Goal: Task Accomplishment & Management: Manage account settings

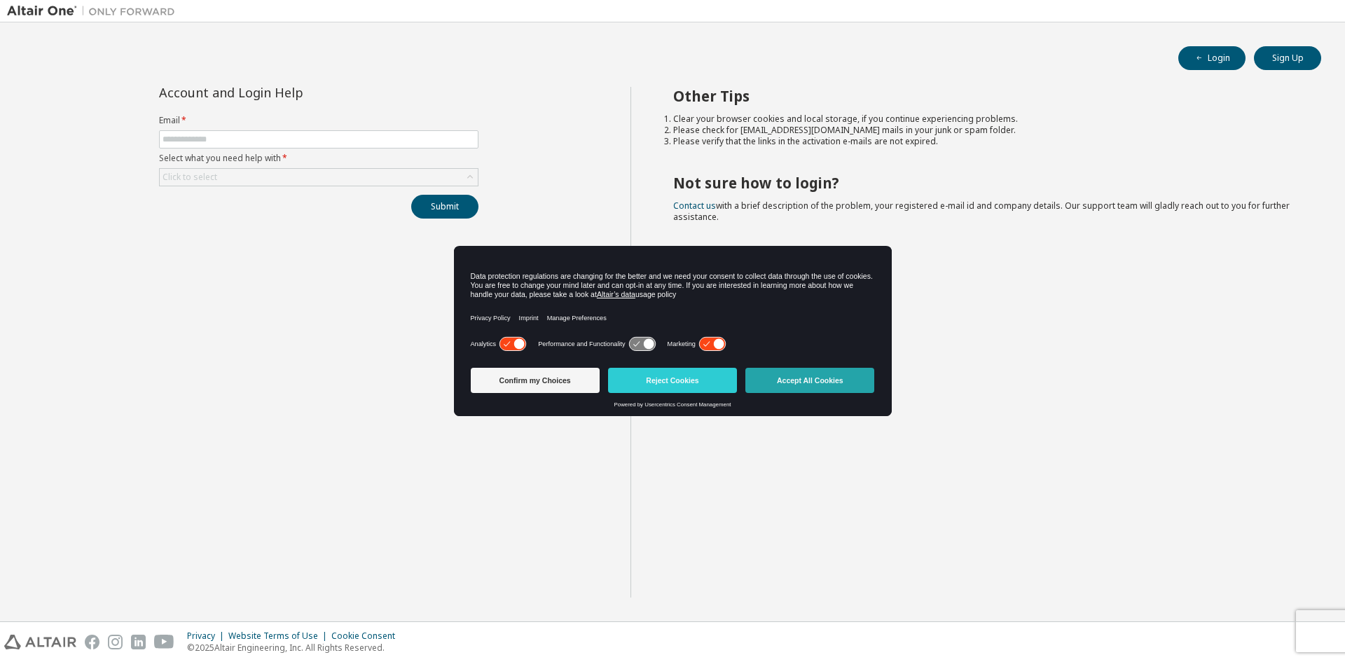
click at [773, 387] on button "Accept All Cookies" at bounding box center [809, 380] width 129 height 25
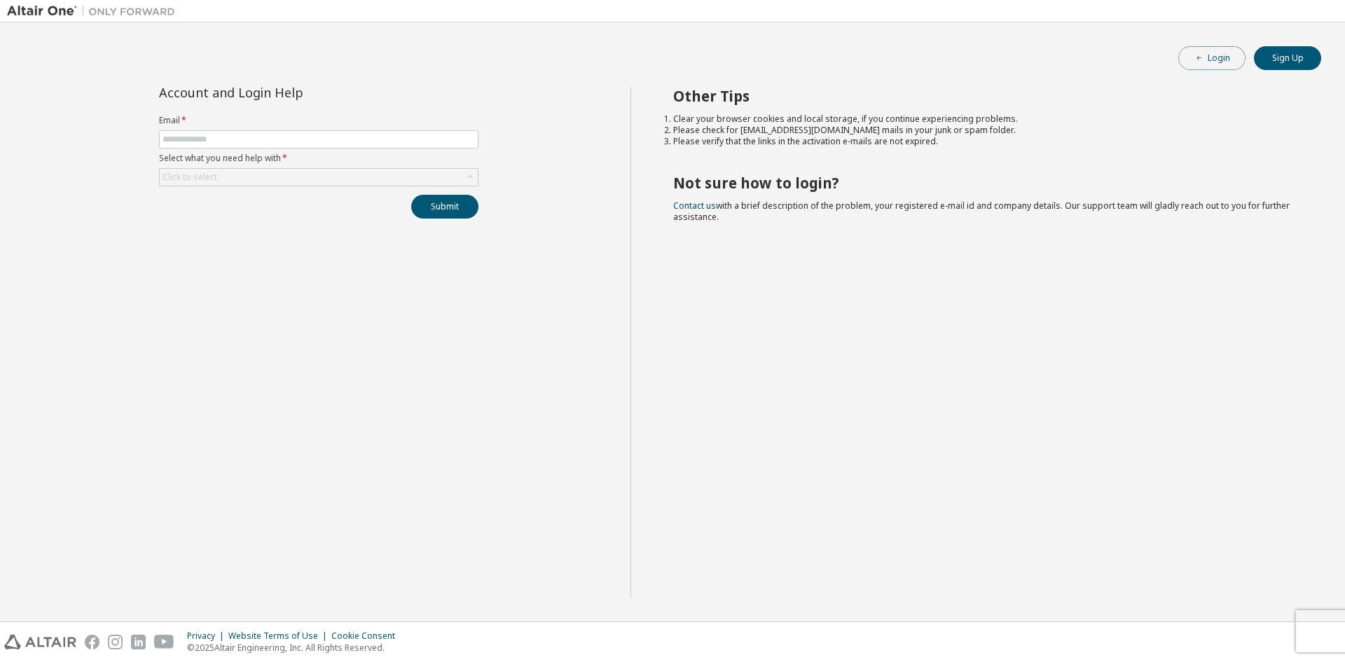
click at [1191, 62] on button "Login" at bounding box center [1211, 58] width 67 height 24
click at [266, 137] on input "text" at bounding box center [319, 139] width 312 height 11
type input "**********"
click at [249, 170] on div "Click to select" at bounding box center [319, 177] width 318 height 17
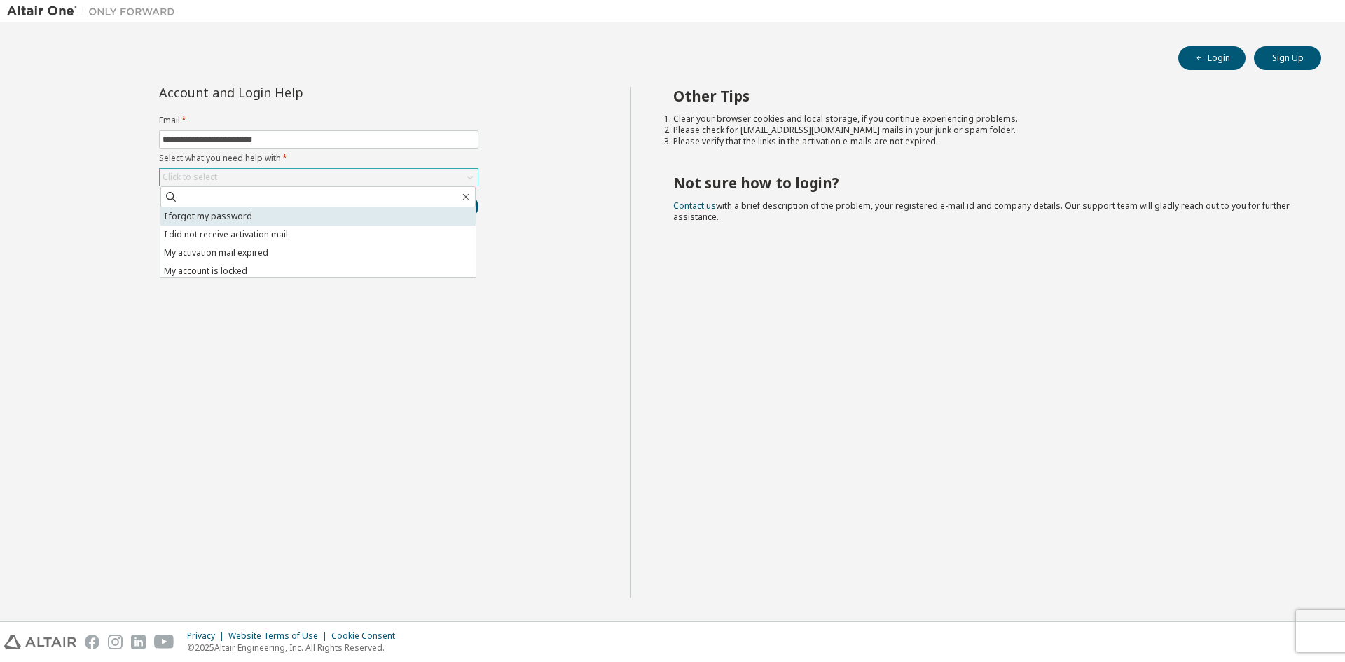
click at [243, 221] on li "I forgot my password" at bounding box center [317, 216] width 315 height 18
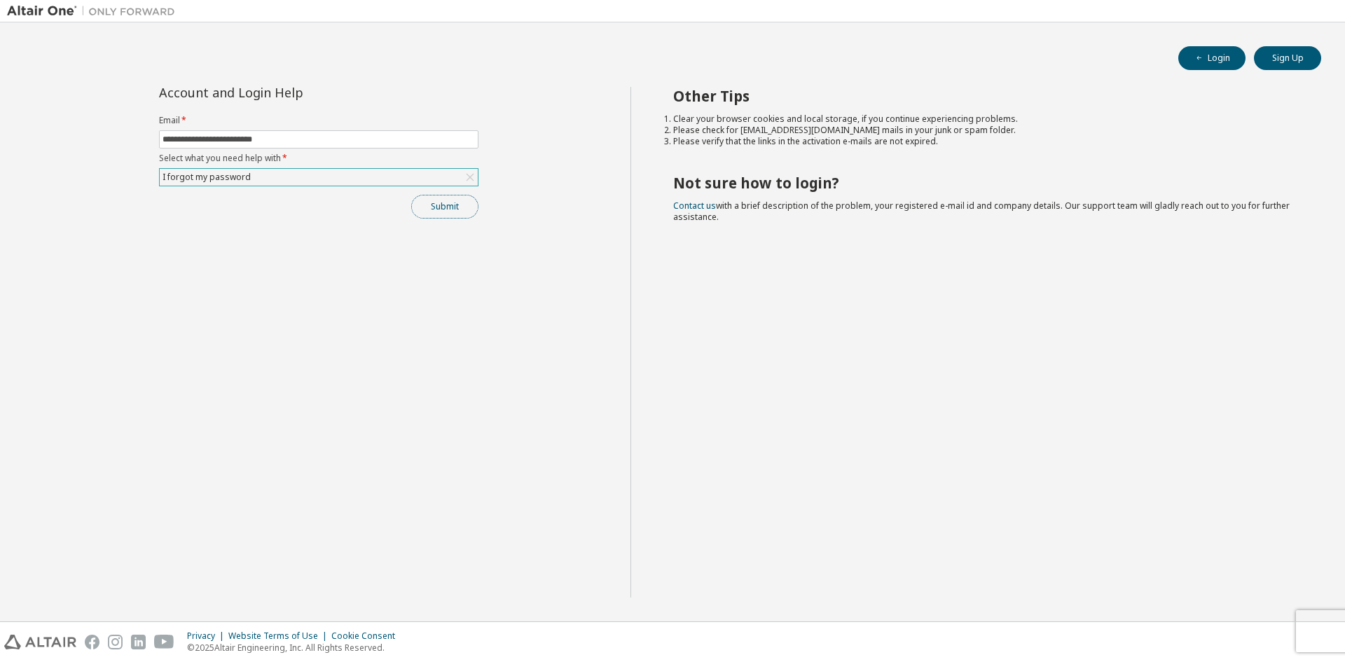
click at [440, 214] on button "Submit" at bounding box center [444, 207] width 67 height 24
